Goal: Navigation & Orientation: Find specific page/section

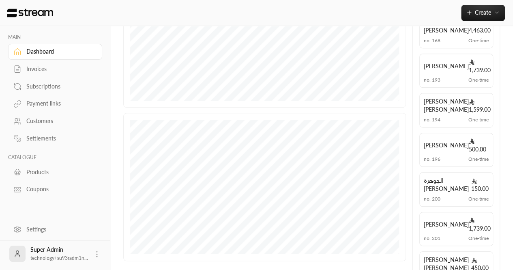
scroll to position [193, 0]
click at [40, 231] on div "Settings" at bounding box center [59, 229] width 66 height 8
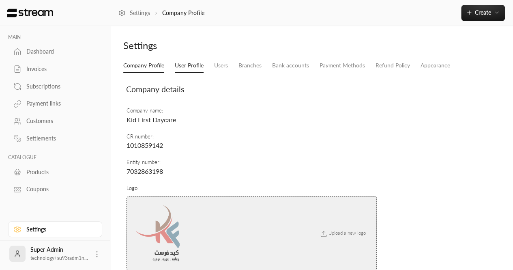
click at [198, 67] on link "User Profile" at bounding box center [189, 65] width 29 height 15
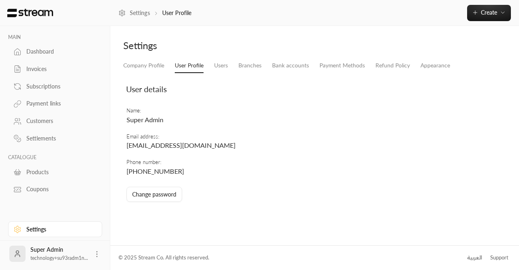
click at [37, 52] on div "Dashboard" at bounding box center [59, 51] width 66 height 8
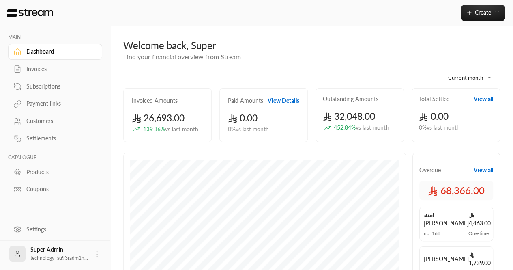
click at [24, 71] on link "Invoices" at bounding box center [55, 69] width 94 height 16
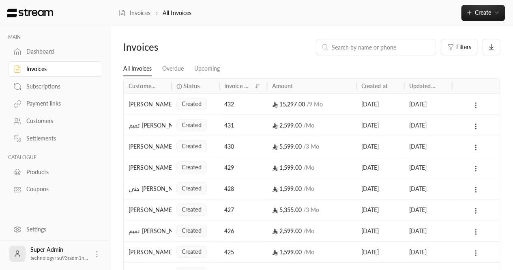
click at [35, 91] on link "Subscriptions" at bounding box center [55, 86] width 94 height 16
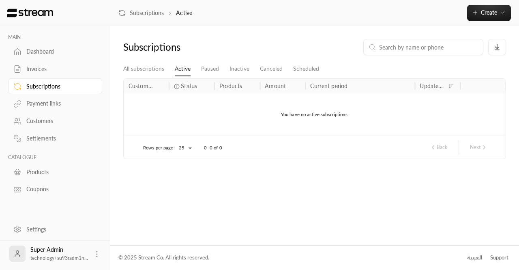
click at [40, 72] on div "Invoices" at bounding box center [59, 69] width 66 height 8
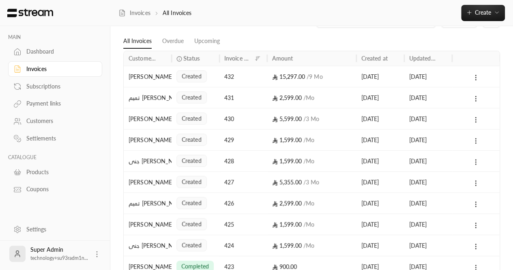
scroll to position [41, 0]
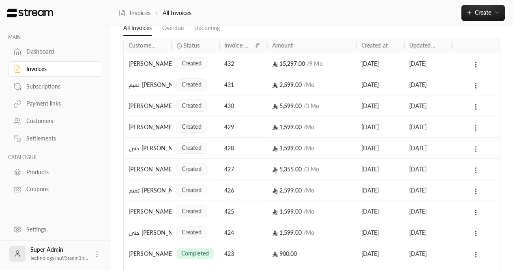
click at [42, 226] on div "Settings" at bounding box center [59, 229] width 66 height 8
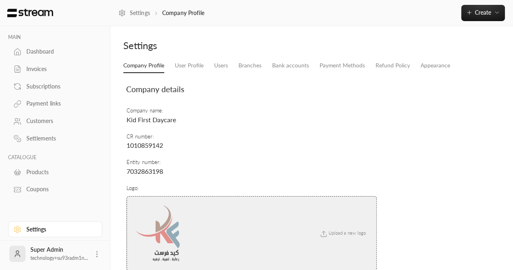
click at [164, 120] on span "Kid First Daycare" at bounding box center [152, 120] width 50 height 8
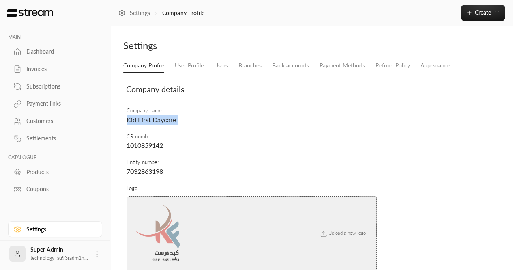
click at [25, 73] on link "Invoices" at bounding box center [55, 69] width 94 height 16
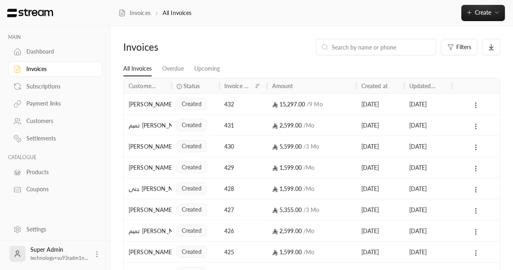
scroll to position [95, 0]
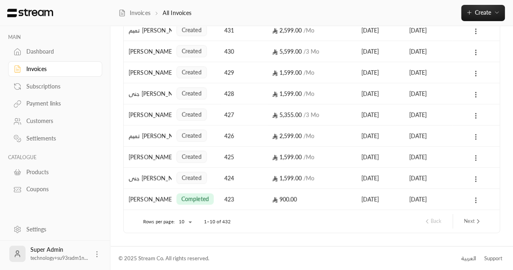
click at [469, 224] on button "Next" at bounding box center [473, 221] width 24 height 14
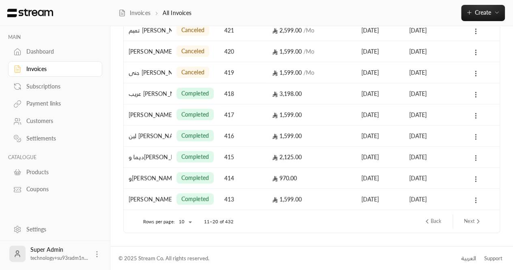
click at [431, 222] on button "Back" at bounding box center [432, 221] width 24 height 14
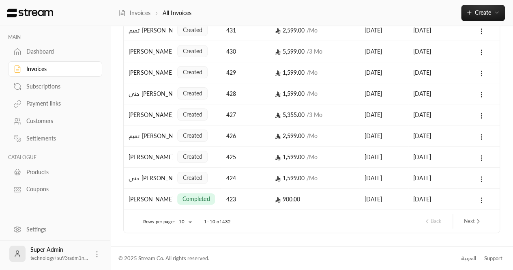
scroll to position [0, 0]
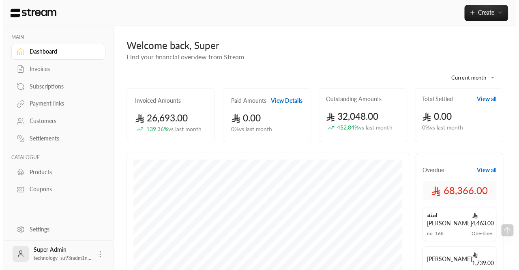
scroll to position [144, 0]
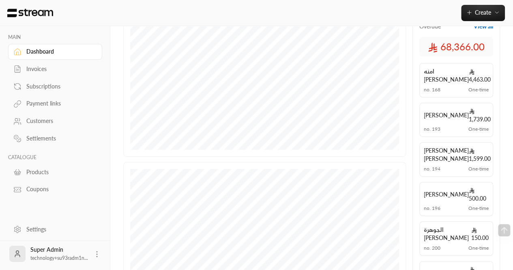
click at [95, 257] on icon at bounding box center [97, 254] width 8 height 8
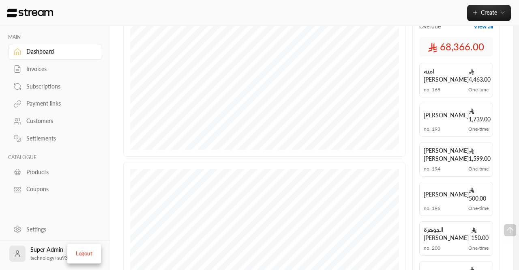
click at [83, 252] on li "Logout" at bounding box center [84, 253] width 30 height 13
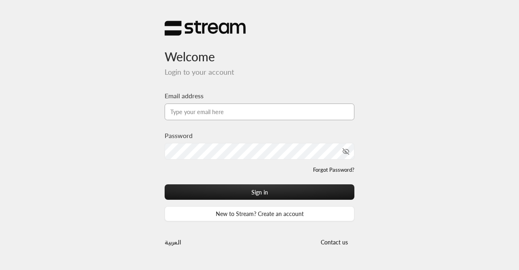
click at [201, 115] on input "Email address" at bounding box center [260, 111] width 190 height 17
paste input "[EMAIL_ADDRESS][DOMAIN_NAME]"
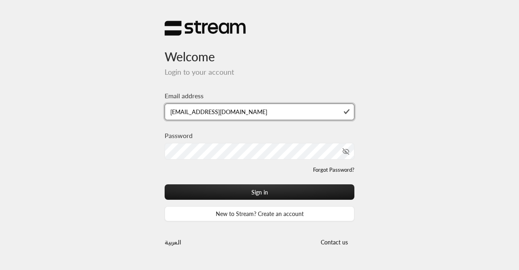
click at [278, 110] on input "[EMAIL_ADDRESS][DOMAIN_NAME]" at bounding box center [260, 111] width 190 height 17
type input "technology+su93radm1n_clinicy@streampay.sa"
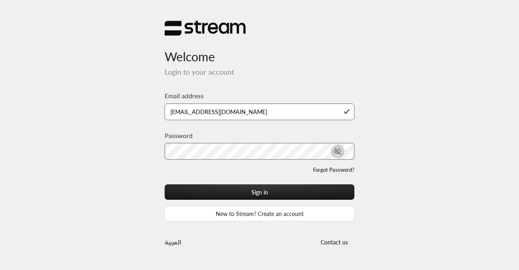
click at [341, 151] on icon "toggle password visibility" at bounding box center [337, 151] width 7 height 7
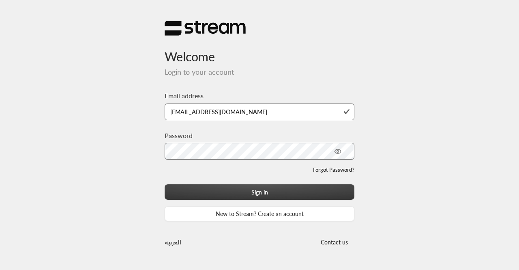
click at [225, 189] on button "Sign in" at bounding box center [260, 191] width 190 height 15
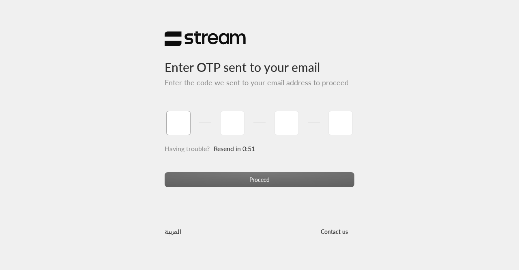
paste input "3"
type input "3"
type input "9"
type input "1"
type input "7"
